Goal: Task Accomplishment & Management: Complete application form

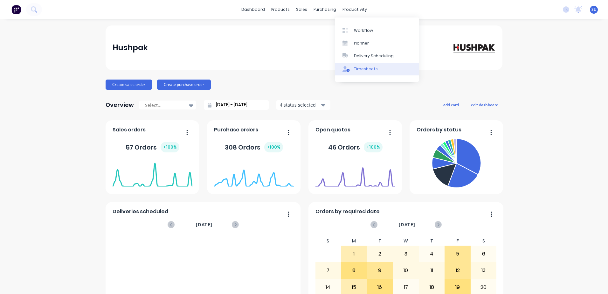
click at [363, 65] on link "Timesheets" at bounding box center [377, 69] width 84 height 13
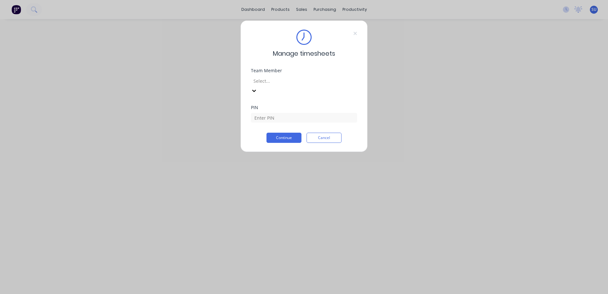
click at [323, 80] on div at bounding box center [299, 81] width 92 height 8
type input "[PERSON_NAME]"
click at [295, 293] on div "[PERSON_NAME]" at bounding box center [304, 297] width 608 height 7
click at [281, 113] on input at bounding box center [304, 118] width 106 height 10
type input "2152"
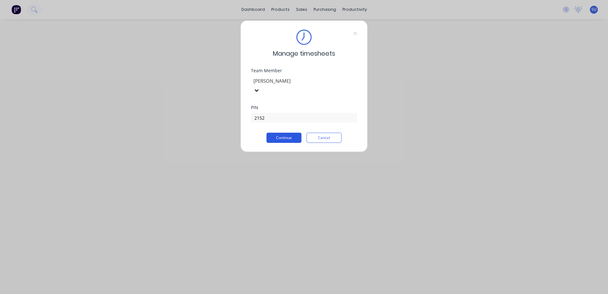
click at [287, 132] on button "Continue" at bounding box center [283, 137] width 35 height 10
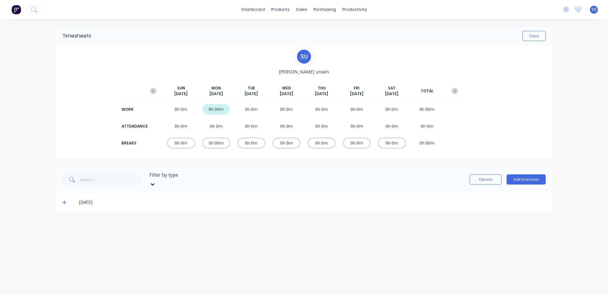
click at [253, 109] on div "0h 0m" at bounding box center [251, 109] width 28 height 10
click at [215, 110] on div "6h 30m" at bounding box center [216, 109] width 28 height 10
click at [479, 175] on button "Options" at bounding box center [485, 179] width 32 height 10
click at [480, 174] on button "Options" at bounding box center [485, 179] width 32 height 10
drag, startPoint x: 375, startPoint y: 216, endPoint x: 368, endPoint y: 215, distance: 7.1
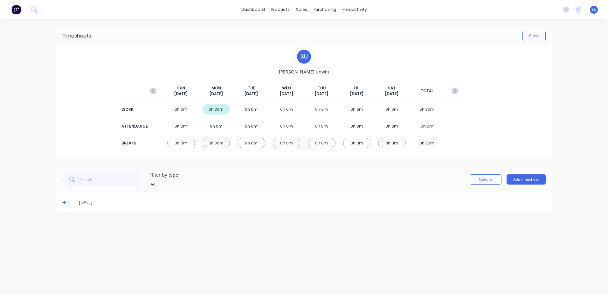
click at [374, 216] on div "Timesheets Close s u [PERSON_NAME] [DATE] [DATE] [DATE] [DATE] [DATE] [DATE] [D…" at bounding box center [304, 150] width 508 height 262
click at [209, 111] on div "6h 30m" at bounding box center [216, 109] width 28 height 10
click at [244, 143] on div "0h 0m" at bounding box center [251, 143] width 28 height 10
click at [255, 90] on div "[DATE]" at bounding box center [251, 90] width 28 height 11
click at [215, 93] on span "[DATE]" at bounding box center [215, 94] width 13 height 6
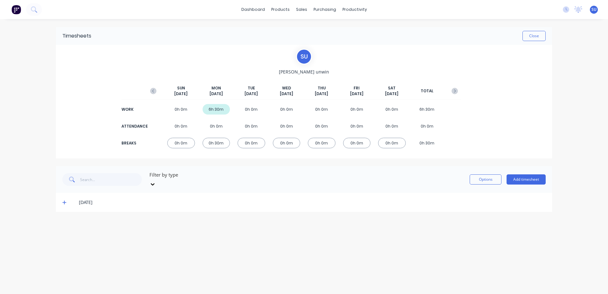
click at [88, 199] on div "[DATE]" at bounding box center [312, 202] width 466 height 7
click at [64, 200] on icon at bounding box center [64, 202] width 4 height 4
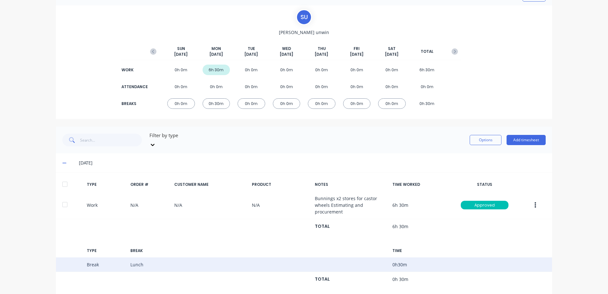
scroll to position [44, 0]
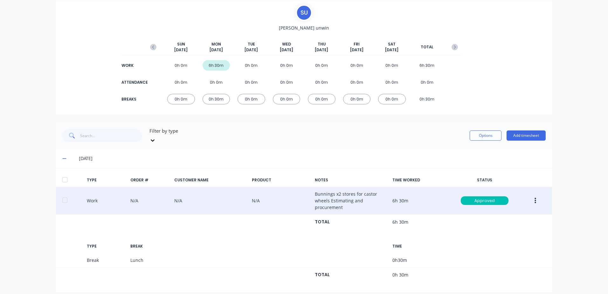
click at [534, 196] on button "button" at bounding box center [534, 200] width 15 height 11
click at [502, 197] on div "Duplicate" at bounding box center [512, 201] width 49 height 9
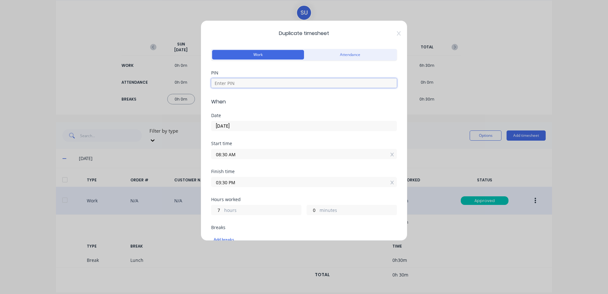
click at [230, 83] on input at bounding box center [304, 83] width 186 height 10
type input "2152"
click at [230, 126] on input "[DATE]" at bounding box center [303, 126] width 185 height 10
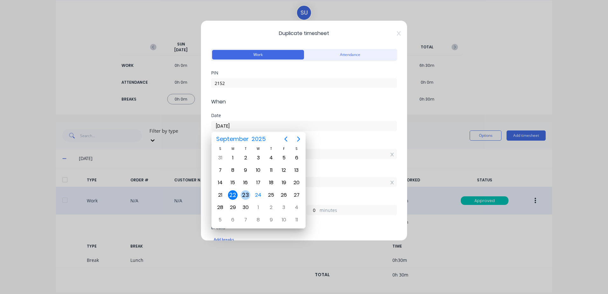
click at [246, 196] on div "23" at bounding box center [246, 195] width 10 height 10
type input "[DATE]"
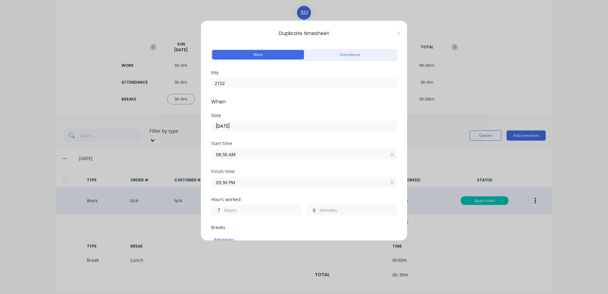
click at [304, 155] on input "08:30 AM" at bounding box center [303, 154] width 185 height 10
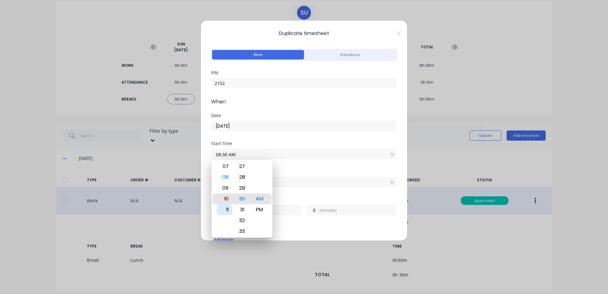
type input "10:30 AM"
type input "5"
click at [323, 169] on div "Start time 10:30 AM" at bounding box center [304, 155] width 186 height 28
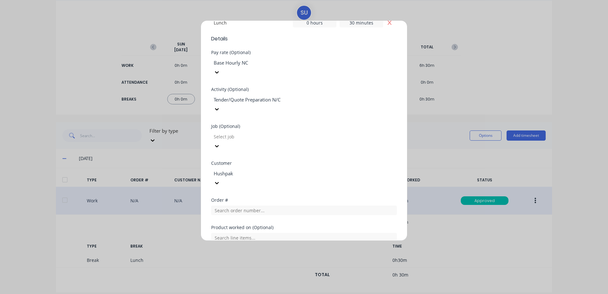
scroll to position [254, 0]
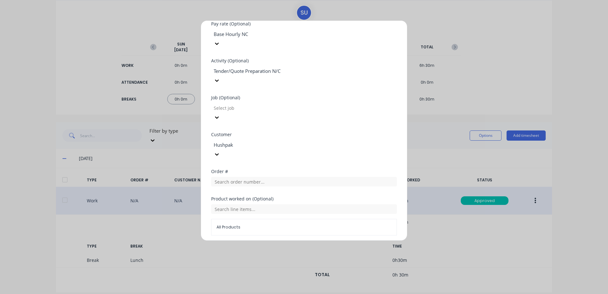
click at [238, 224] on span "All Products" at bounding box center [303, 227] width 175 height 6
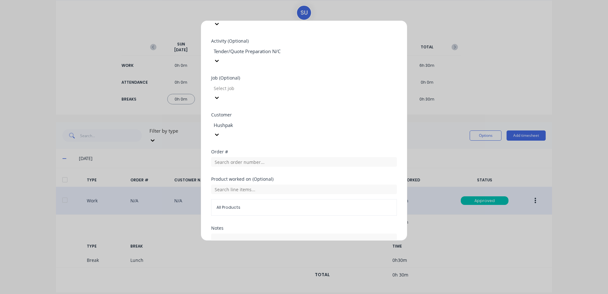
scroll to position [292, 0]
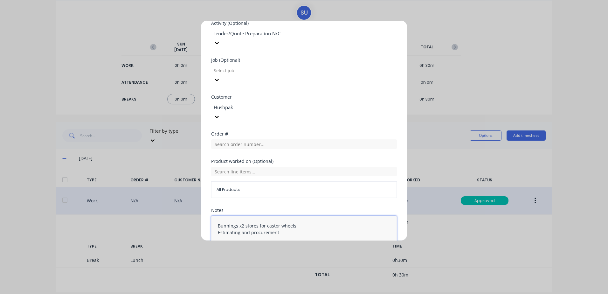
drag, startPoint x: 295, startPoint y: 187, endPoint x: 212, endPoint y: 187, distance: 83.2
click at [212, 215] on textarea "Bunnings x2 stores for castor wheels Estimating and procurement" at bounding box center [304, 232] width 186 height 34
type textarea "Estimating and procurement"
click at [292, 259] on button "Duplicate time entry" at bounding box center [288, 264] width 49 height 10
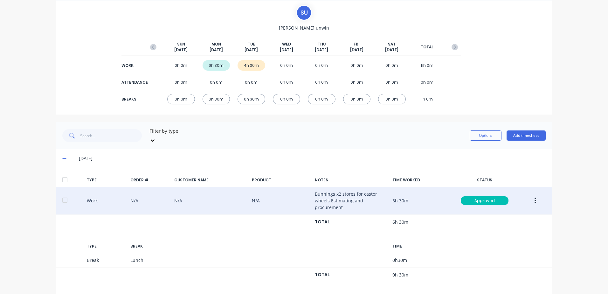
click at [244, 61] on div "4h 30m" at bounding box center [251, 65] width 28 height 10
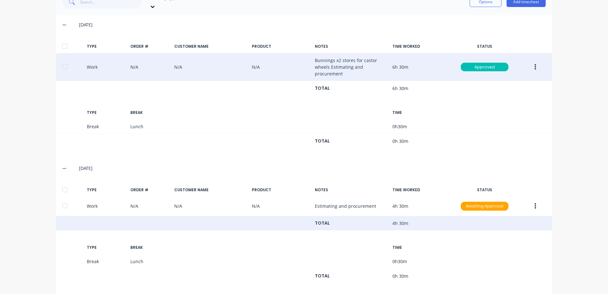
scroll to position [179, 0]
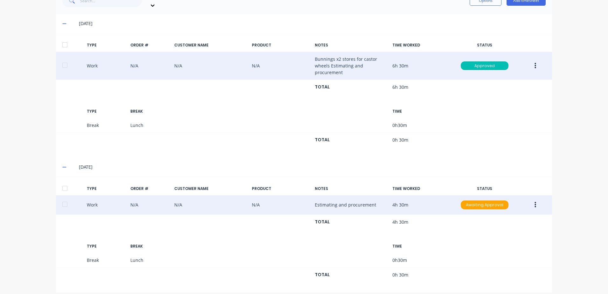
click at [534, 199] on button "button" at bounding box center [534, 204] width 15 height 11
click at [501, 189] on div "Edit" at bounding box center [512, 193] width 49 height 9
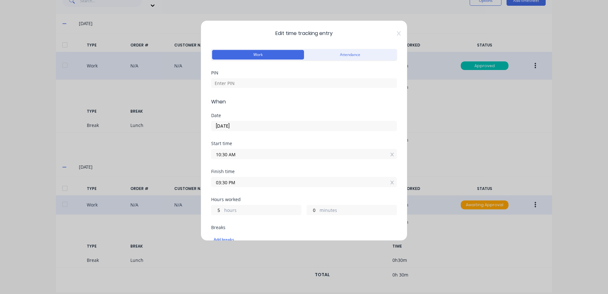
click at [248, 181] on input "03:30 PM" at bounding box center [303, 182] width 185 height 10
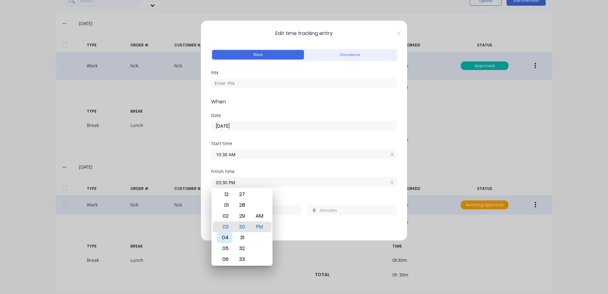
click at [226, 238] on div "04" at bounding box center [225, 237] width 16 height 11
type input "04:30 PM"
type input "6"
click at [341, 194] on div "Finish time 04:30 PM" at bounding box center [304, 183] width 186 height 28
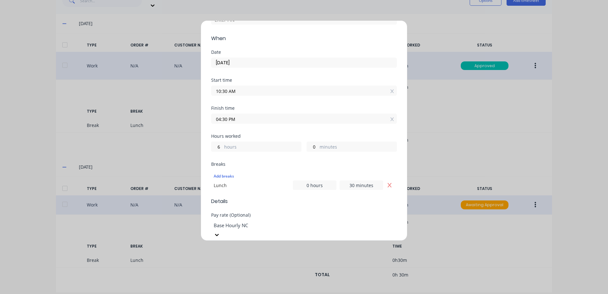
scroll to position [127, 0]
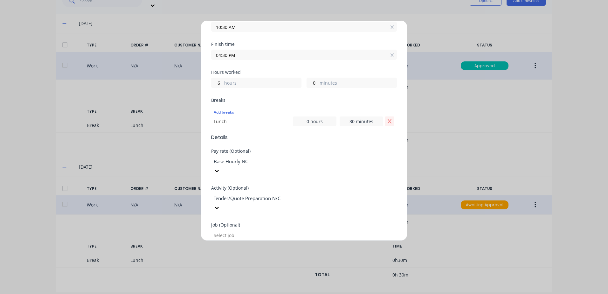
click at [387, 122] on icon "Remove Lunch" at bounding box center [389, 121] width 5 height 5
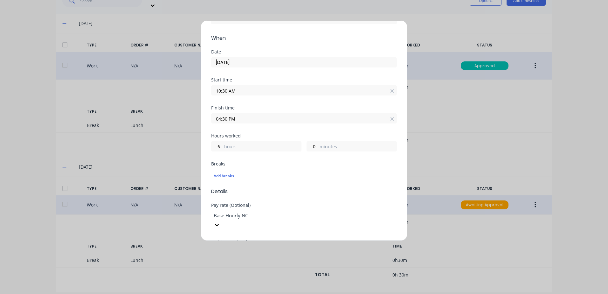
scroll to position [32, 0]
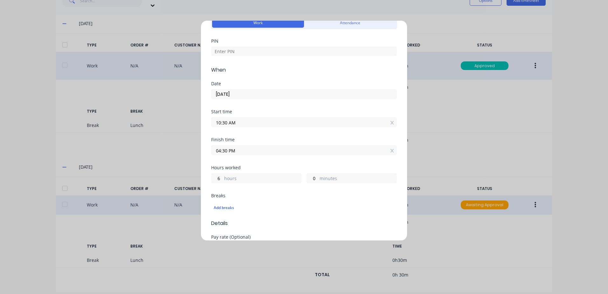
click at [264, 148] on input "04:30 PM" at bounding box center [303, 150] width 185 height 10
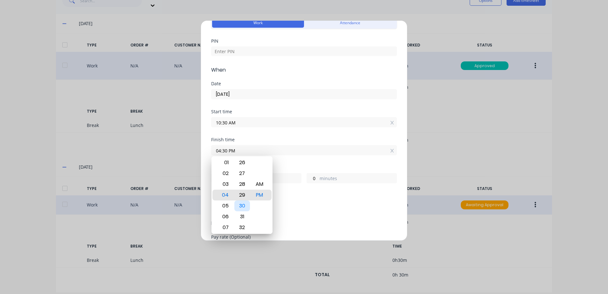
type input "04:29 PM"
type input "5"
type input "59"
type input "04:28 PM"
type input "58"
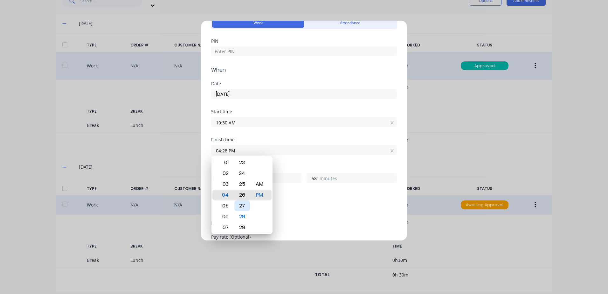
type input "04:26 PM"
type input "56"
type input "04:25 PM"
type input "55"
type input "04:23 PM"
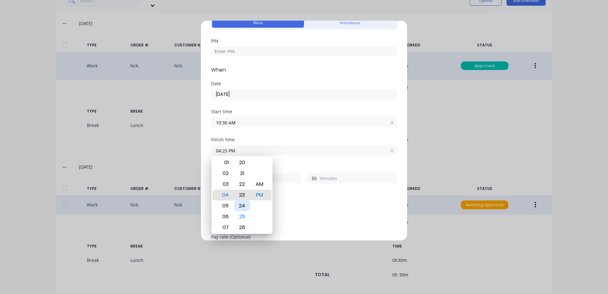
type input "53"
type input "04:21 PM"
type input "51"
type input "04:18 PM"
type input "48"
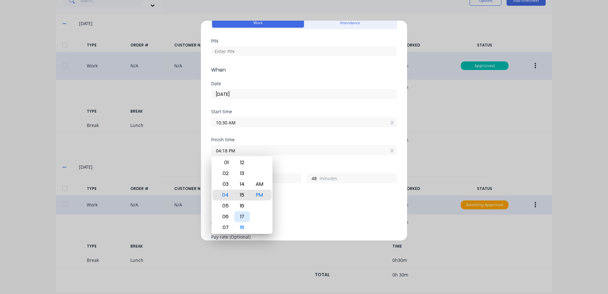
type input "04:15 PM"
type input "45"
type input "04:11 PM"
type input "41"
type input "04:09 PM"
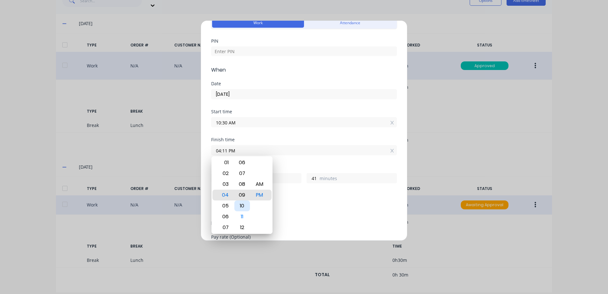
type input "39"
type input "04:03 PM"
type input "33"
type input "04:01 PM"
type input "31"
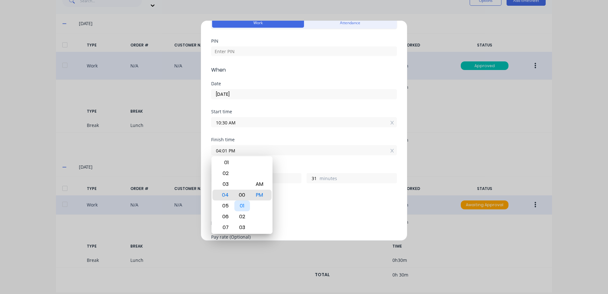
type input "04:00 PM"
type input "30"
click at [314, 163] on div "Finish time 04:00 PM" at bounding box center [304, 151] width 186 height 28
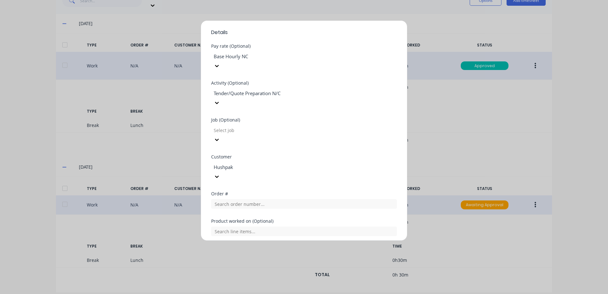
scroll to position [282, 0]
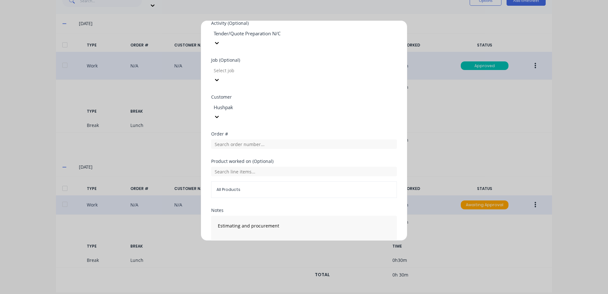
click at [294, 259] on button "Edit time tracking entry" at bounding box center [288, 264] width 54 height 10
click at [280, 259] on button "Edit time tracking entry" at bounding box center [288, 264] width 54 height 10
click at [279, 259] on button "Edit time tracking entry" at bounding box center [288, 264] width 54 height 10
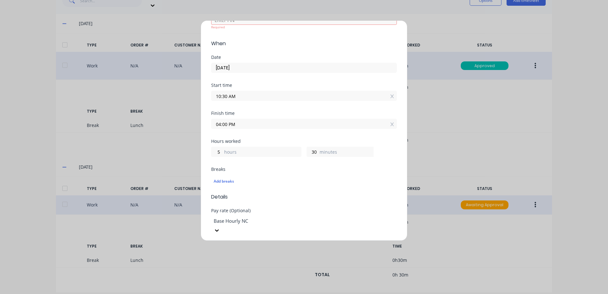
scroll to position [0, 0]
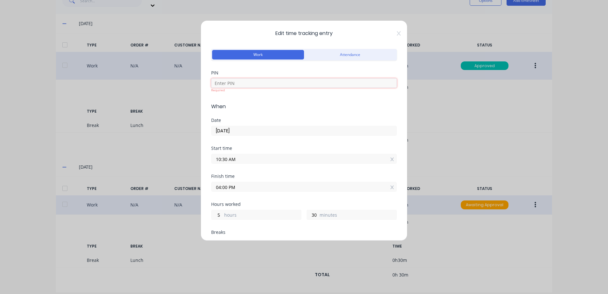
click at [233, 82] on input at bounding box center [304, 83] width 186 height 10
type input "2152"
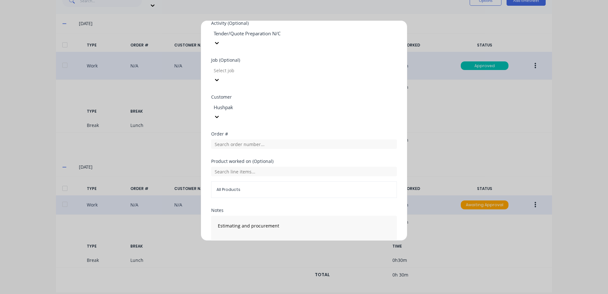
click at [286, 231] on div "Edit time tracking entry Work Attendance PIN 2152 Required When Date [DATE] Sta…" at bounding box center [303, 130] width 207 height 220
click at [286, 259] on button "Edit time tracking entry" at bounding box center [288, 264] width 54 height 10
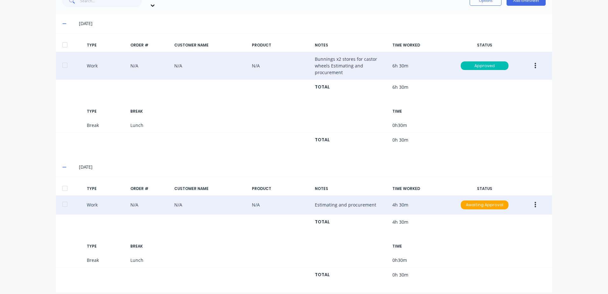
scroll to position [126, 0]
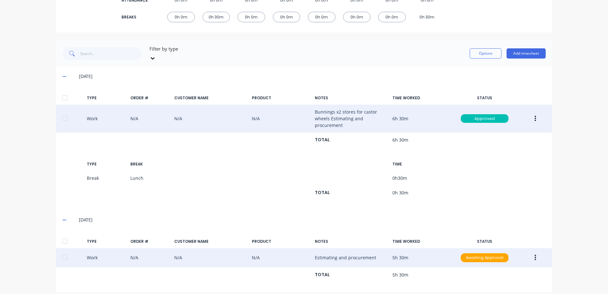
click at [248, 253] on div "Work N/A N/A N/A Estimating and procurement 5h 30m Awaiting Approval" at bounding box center [304, 257] width 496 height 19
click at [482, 253] on div "Awaiting Approval" at bounding box center [484, 257] width 48 height 9
click at [181, 253] on div "Work N/A N/A N/A Estimating and procurement 5h 30m Awaiting Approval" at bounding box center [304, 257] width 496 height 19
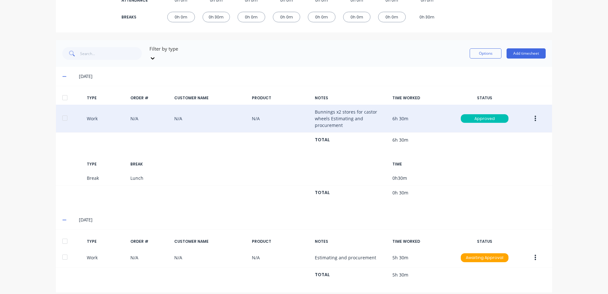
click at [531, 252] on button "button" at bounding box center [534, 257] width 15 height 11
click at [505, 243] on div "Edit" at bounding box center [512, 245] width 49 height 9
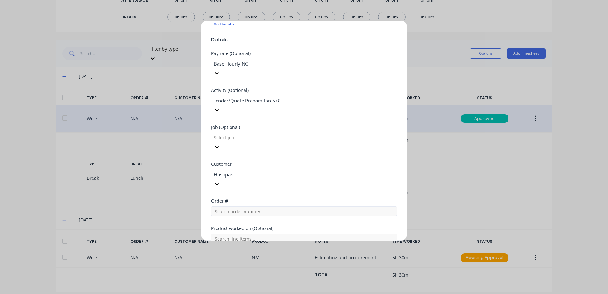
scroll to position [282, 0]
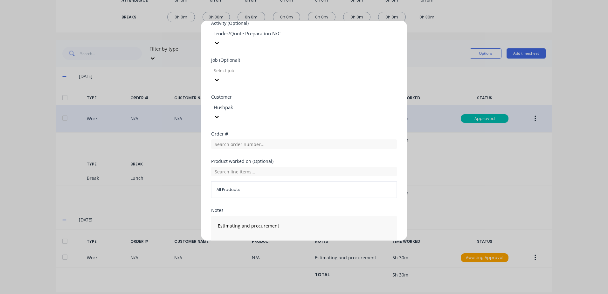
click at [334, 259] on button "Cancel" at bounding box center [333, 264] width 25 height 10
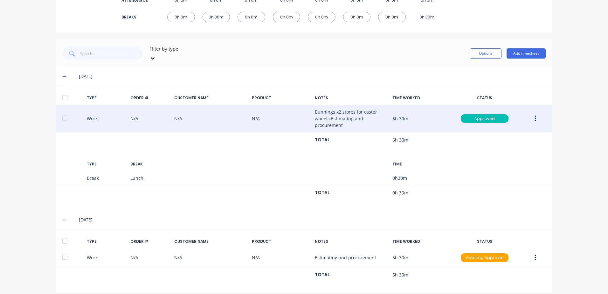
click at [534, 254] on icon "button" at bounding box center [535, 257] width 2 height 7
click at [503, 254] on div "Duplicate" at bounding box center [512, 258] width 49 height 9
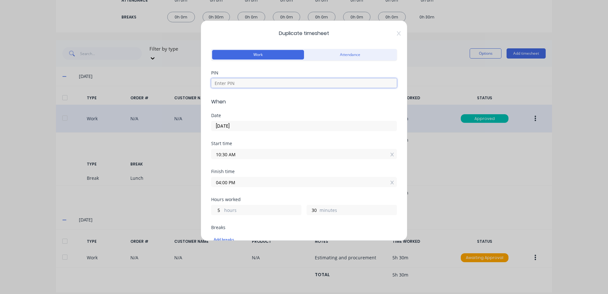
click at [237, 82] on input at bounding box center [304, 83] width 186 height 10
type input "2152"
click at [231, 126] on input "[DATE]" at bounding box center [303, 126] width 185 height 10
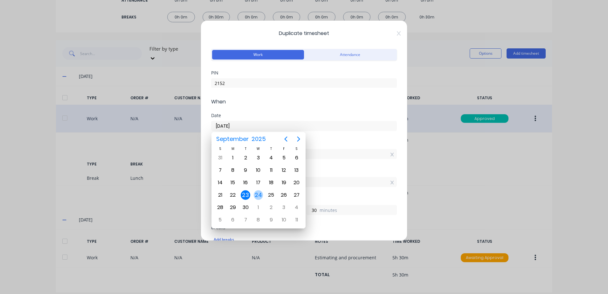
click at [258, 195] on div "24" at bounding box center [259, 195] width 10 height 10
type input "[DATE]"
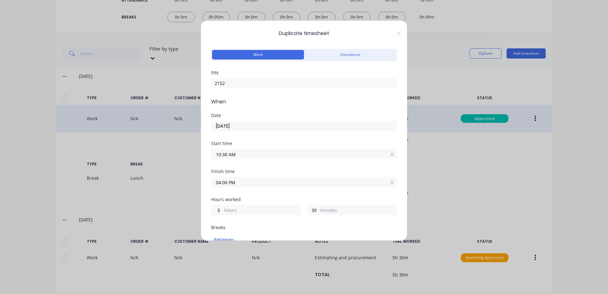
click at [338, 156] on input "10:30 AM" at bounding box center [303, 154] width 185 height 10
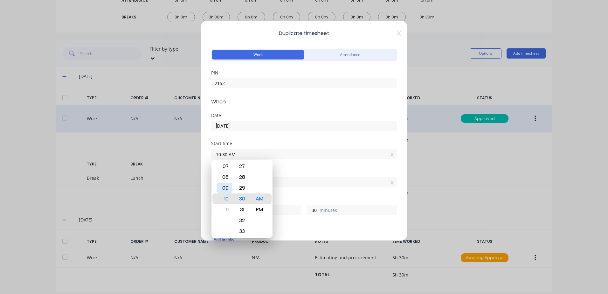
click at [226, 187] on div "09" at bounding box center [225, 187] width 16 height 11
type input "09:30 AM"
type input "6"
type input "09:28 AM"
type input "32"
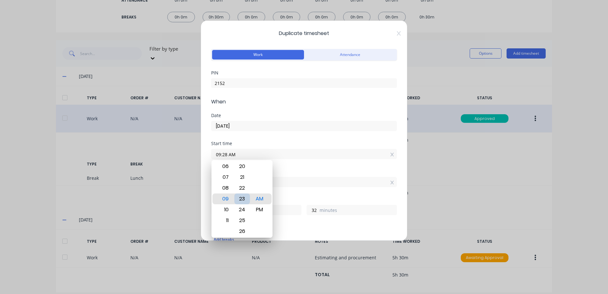
type input "09:23 AM"
type input "37"
type input "09:17 AM"
type input "43"
type input "09:11 AM"
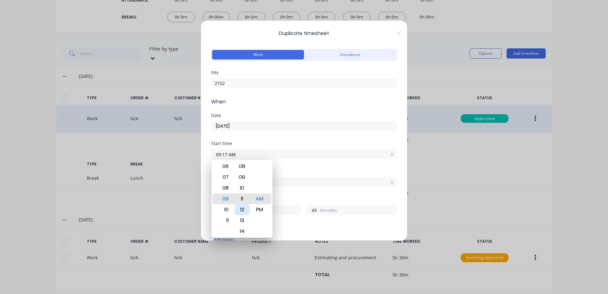
type input "49"
type input "09:06 AM"
type input "54"
type input "09:04 AM"
type input "56"
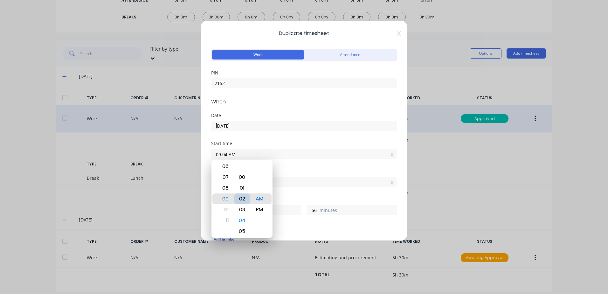
type input "09:02 AM"
type input "58"
type input "09:00 AM"
type input "7"
type input "0"
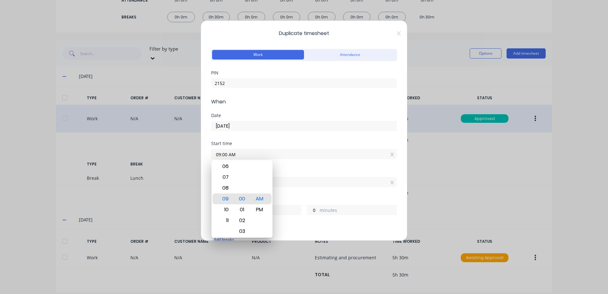
click at [324, 167] on div "Start time 09:00 AM" at bounding box center [304, 155] width 186 height 28
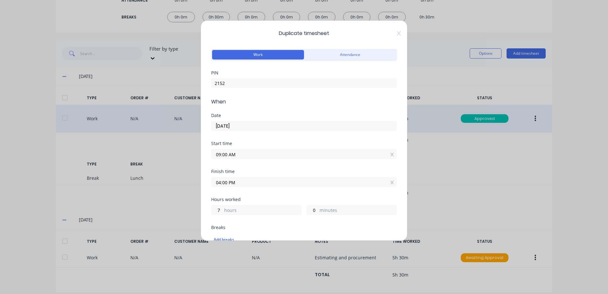
click at [252, 184] on input "04:00 PM" at bounding box center [303, 182] width 185 height 10
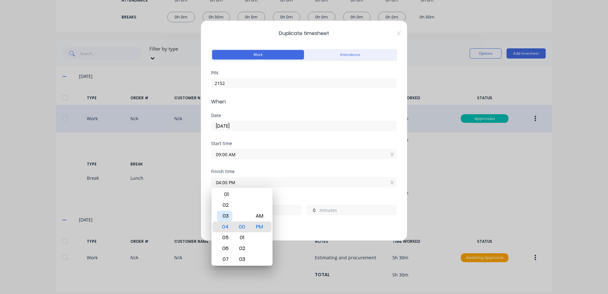
click at [226, 215] on div "03" at bounding box center [225, 215] width 16 height 11
type input "03:00 PM"
type input "6"
type input "03:03 PM"
type input "3"
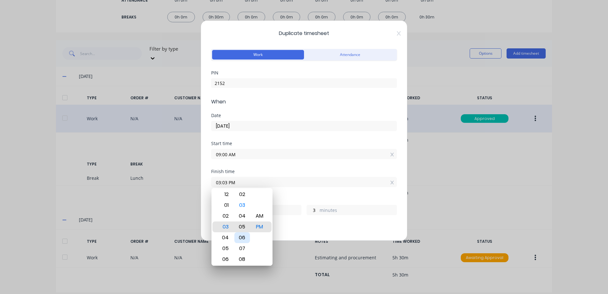
type input "03:05 PM"
type input "5"
type input "03:09 PM"
type input "9"
type input "03:13 PM"
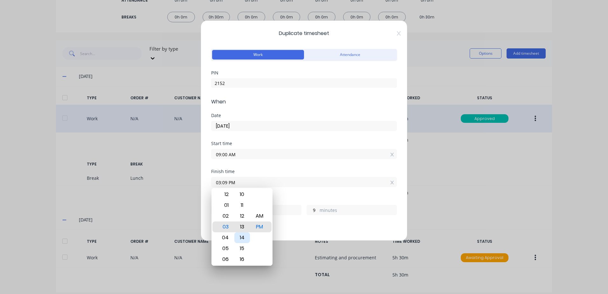
type input "13"
type input "03:17 PM"
type input "17"
type input "03:21 PM"
type input "21"
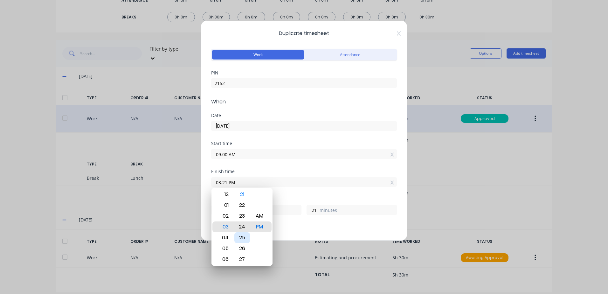
type input "03:24 PM"
type input "24"
type input "03:26 PM"
type input "26"
type input "03:27 PM"
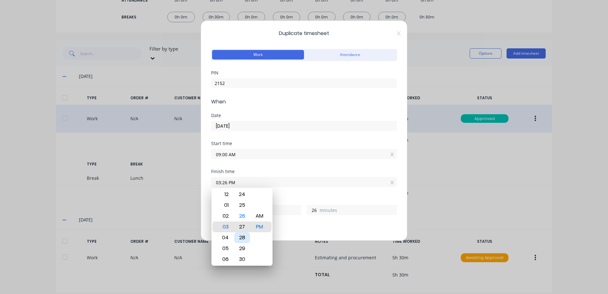
type input "27"
type input "03:29 PM"
type input "29"
type input "03:30 PM"
type input "30"
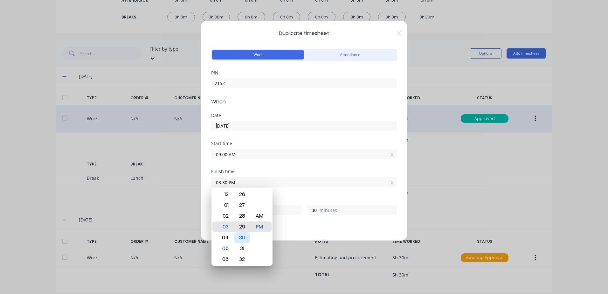
type input "03:29 PM"
type input "29"
type input "03:30 PM"
type input "30"
click at [317, 191] on div "Finish time 03:30 PM" at bounding box center [304, 183] width 186 height 28
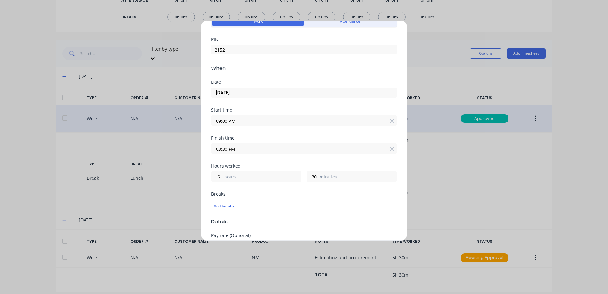
scroll to position [64, 0]
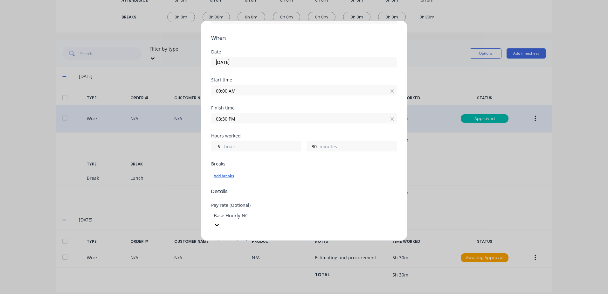
click at [229, 176] on div "Add breaks" at bounding box center [304, 176] width 180 height 8
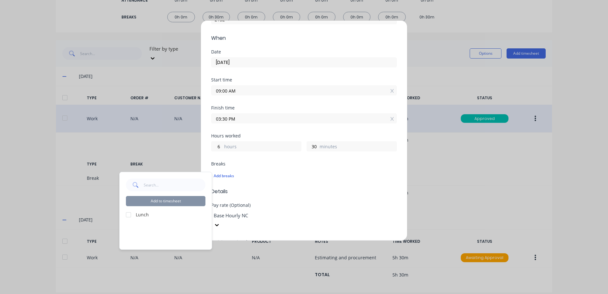
click at [129, 215] on div at bounding box center [128, 214] width 13 height 13
click at [152, 201] on button "Add to timesheet" at bounding box center [165, 201] width 79 height 10
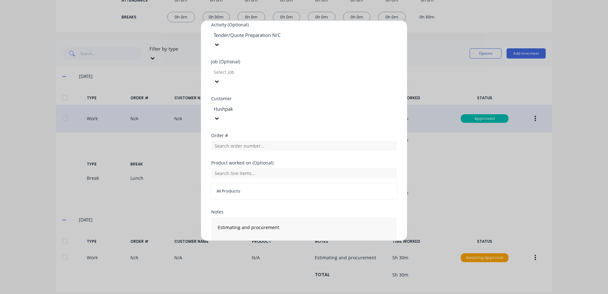
scroll to position [292, 0]
click at [287, 259] on button "Duplicate time entry" at bounding box center [288, 264] width 49 height 10
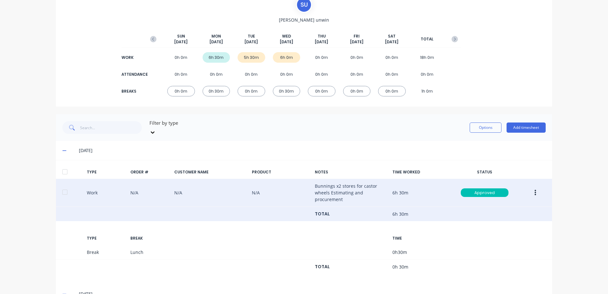
scroll to position [0, 0]
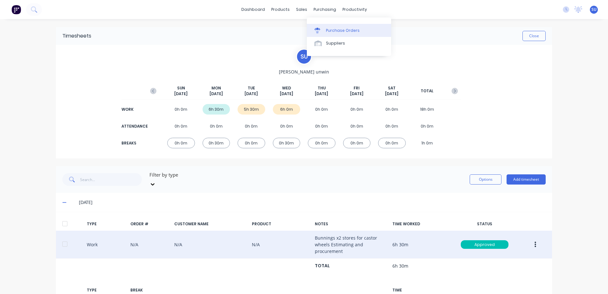
click at [333, 34] on link "Purchase Orders" at bounding box center [349, 30] width 84 height 13
